Goal: Obtain resource: Download file/media

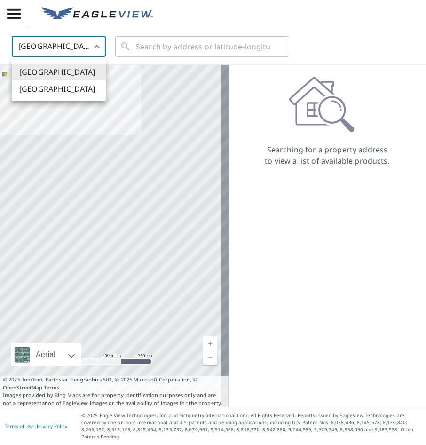
click at [100, 47] on body "DD DD United States US ​ ​ Aerial Road A standard road map Aerial A detailed lo…" at bounding box center [213, 222] width 426 height 445
click at [69, 88] on li "[GEOGRAPHIC_DATA]" at bounding box center [59, 88] width 94 height 17
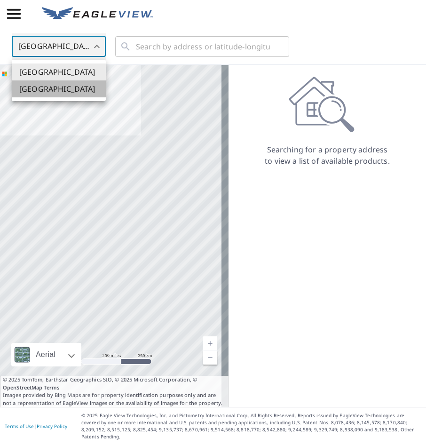
type input "CA"
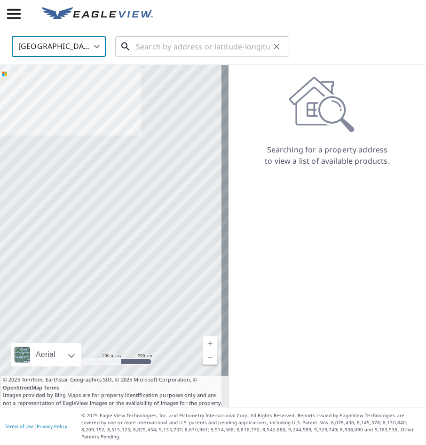
click at [158, 48] on input "text" at bounding box center [203, 46] width 134 height 26
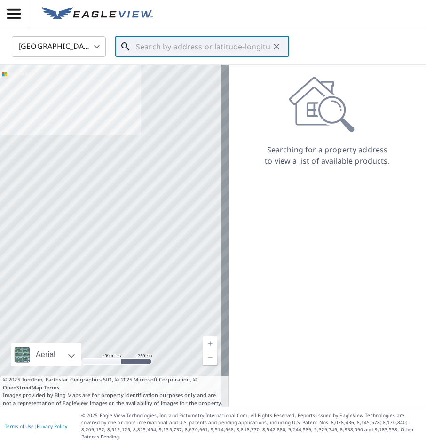
click at [143, 44] on input "text" at bounding box center [203, 46] width 134 height 26
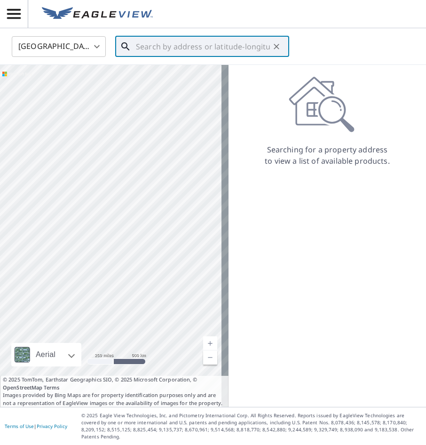
drag, startPoint x: 142, startPoint y: 268, endPoint x: 82, endPoint y: 269, distance: 59.7
click at [82, 269] on div at bounding box center [114, 236] width 229 height 342
click at [150, 45] on input "text" at bounding box center [203, 46] width 134 height 26
click at [141, 48] on input "text" at bounding box center [203, 46] width 134 height 26
type input "d"
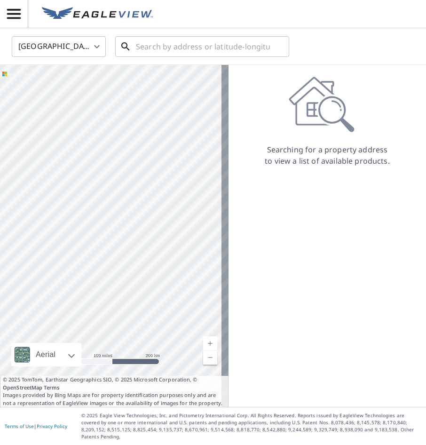
click at [153, 52] on input "text" at bounding box center [203, 46] width 134 height 26
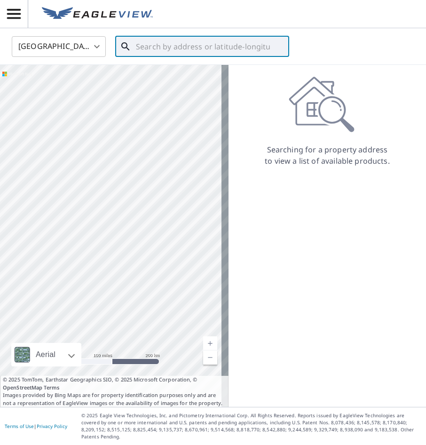
paste input "[STREET_ADDRESS]"
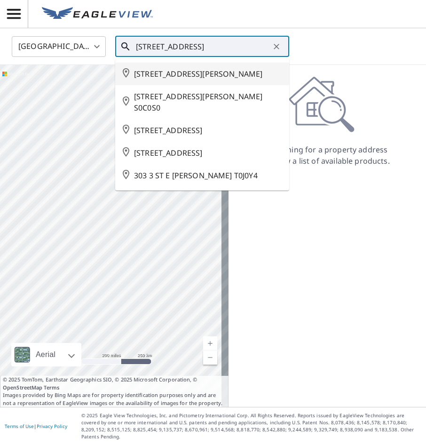
click at [245, 76] on span "[STREET_ADDRESS][PERSON_NAME]" at bounding box center [208, 73] width 148 height 11
type input "[STREET_ADDRESS][PERSON_NAME]"
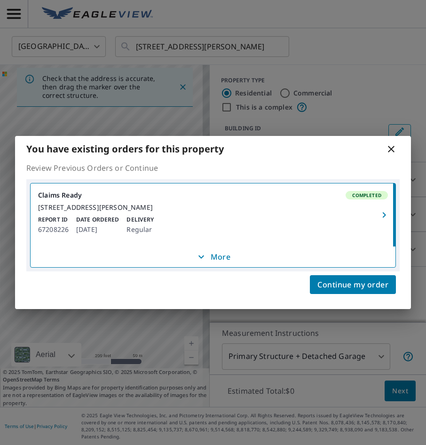
click at [206, 260] on icon "button" at bounding box center [201, 256] width 11 height 11
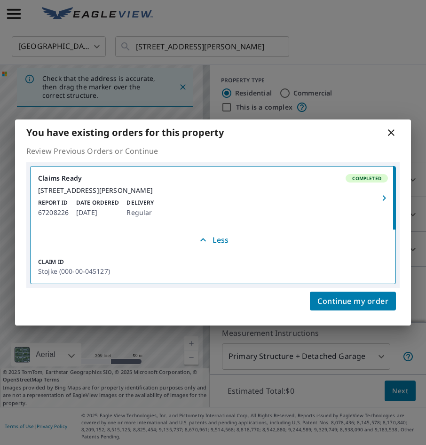
click at [285, 202] on link "Claims Ready Completed [STREET_ADDRESS][PERSON_NAME] Report ID 67208226 Date Or…" at bounding box center [213, 197] width 365 height 63
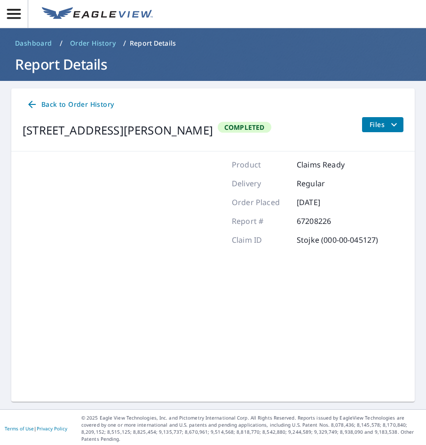
click at [388, 123] on icon "filesDropdownBtn-67208226" at bounding box center [393, 124] width 11 height 11
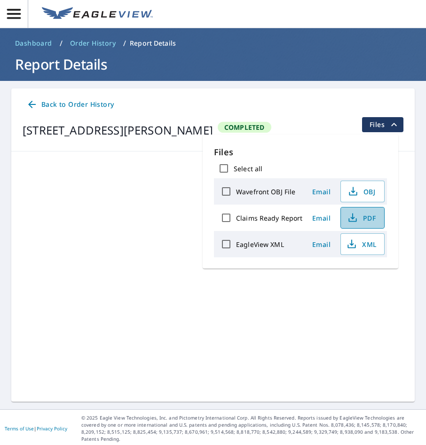
click at [359, 209] on button "PDF" at bounding box center [362, 218] width 44 height 22
